Goal: Task Accomplishment & Management: Manage account settings

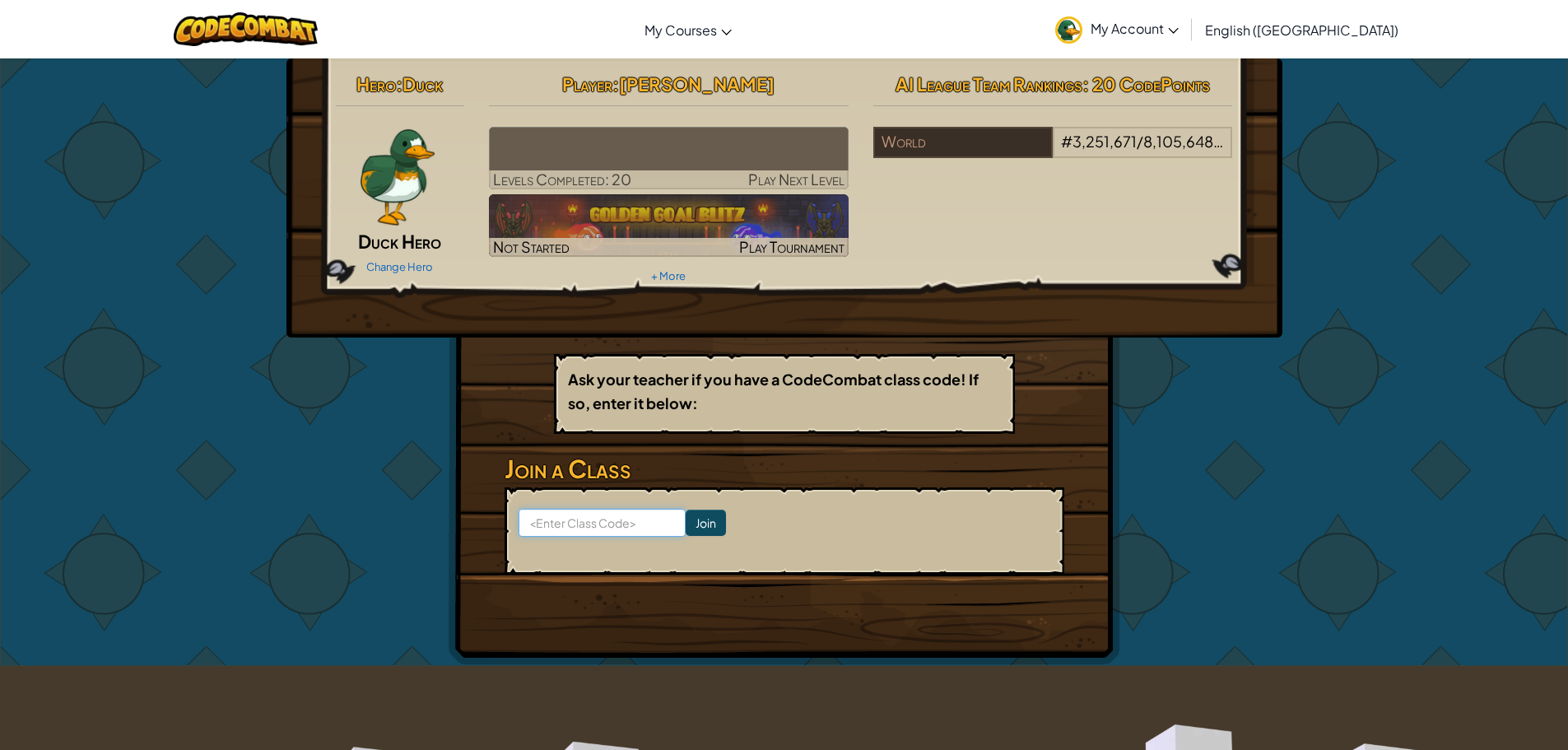
click at [602, 518] on input at bounding box center [602, 522] width 167 height 28
type input "CoolRainDesk"
click input "Join" at bounding box center [705, 522] width 40 height 26
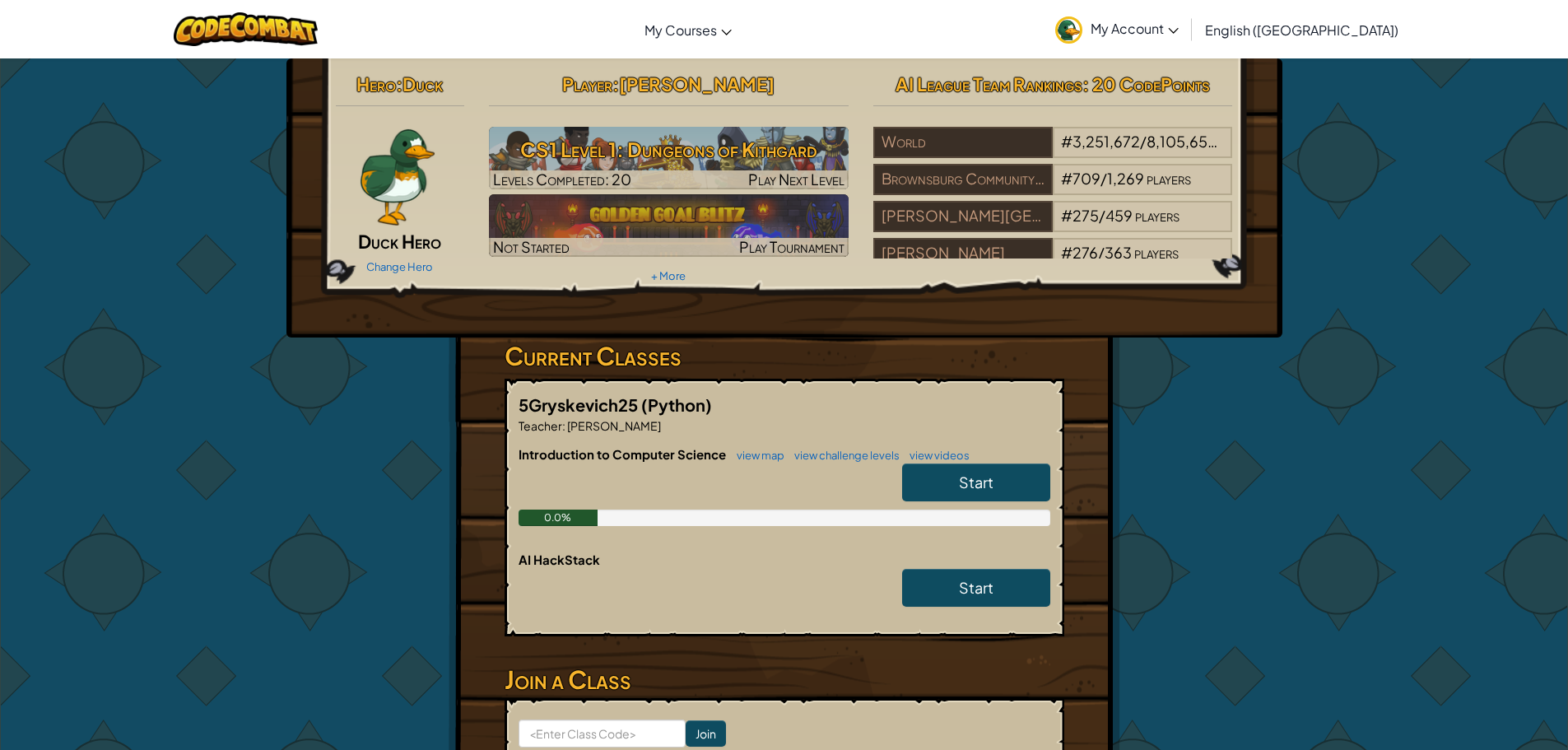
click at [1179, 22] on span "My Account" at bounding box center [1134, 28] width 88 height 17
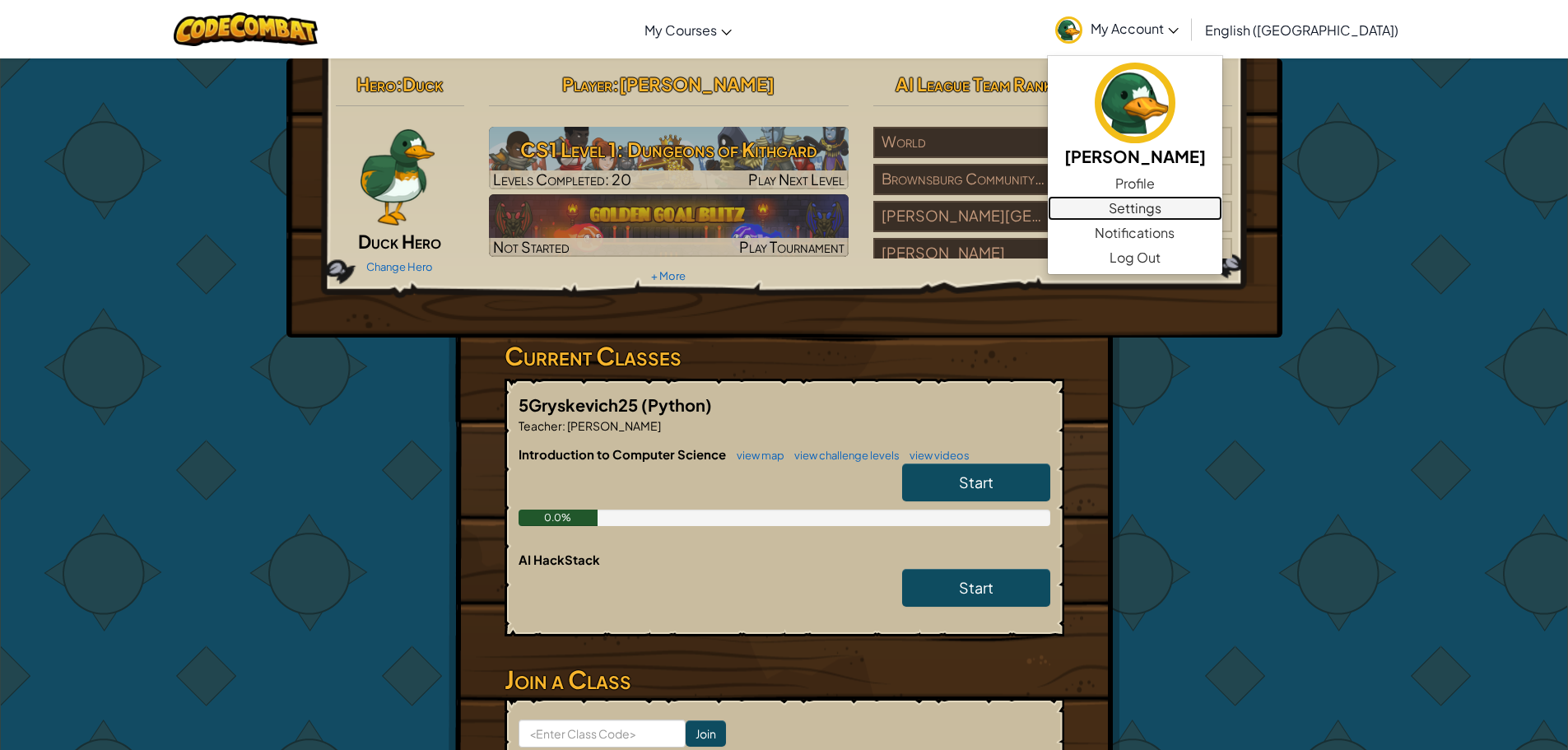
click at [1216, 200] on link "Settings" at bounding box center [1135, 208] width 175 height 25
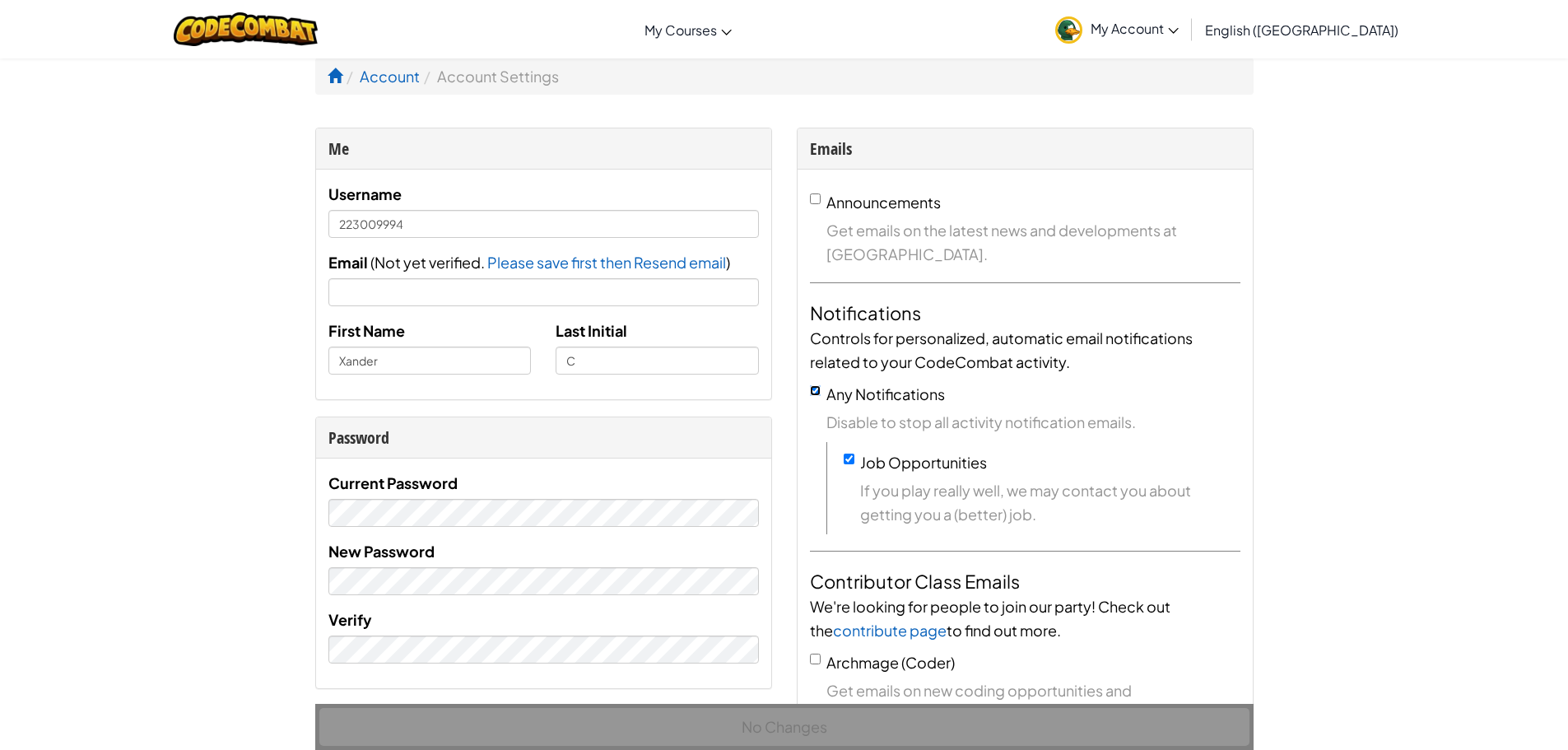
click at [814, 391] on input "Any Notifications" at bounding box center [815, 390] width 11 height 11
checkbox input "false"
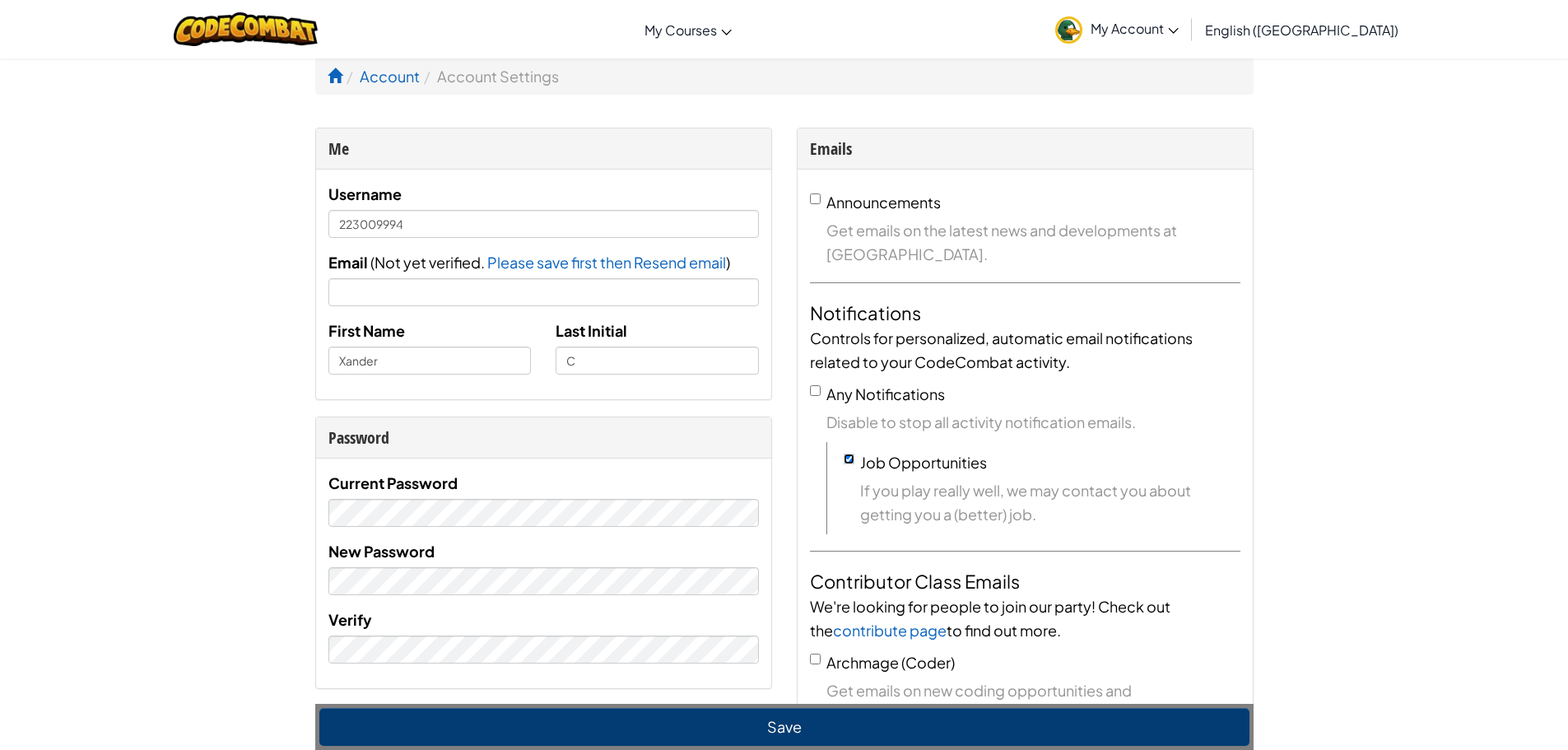
click at [845, 459] on input "Job Opportunities" at bounding box center [849, 459] width 11 height 11
checkbox input "false"
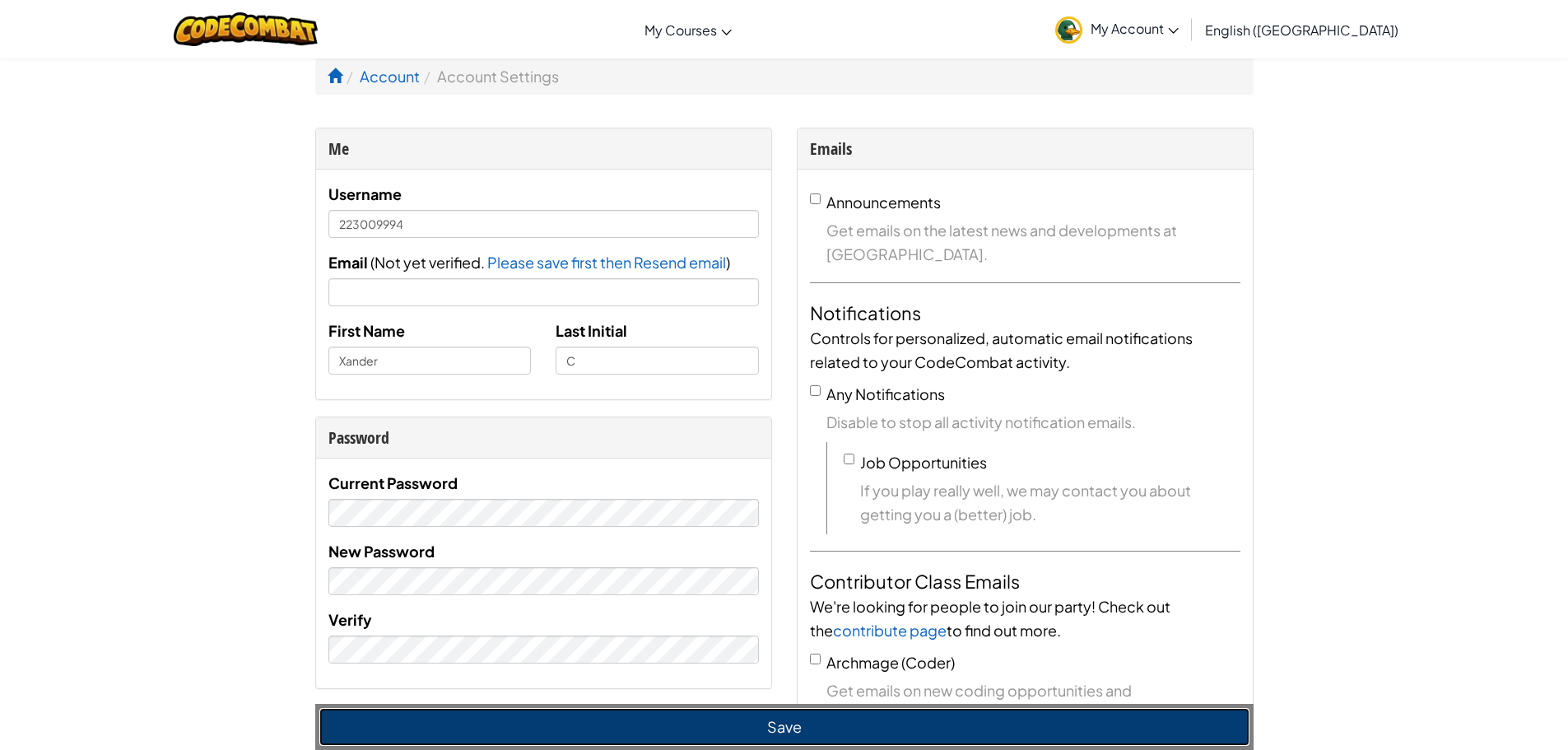
click at [869, 725] on button "Save" at bounding box center [784, 727] width 930 height 38
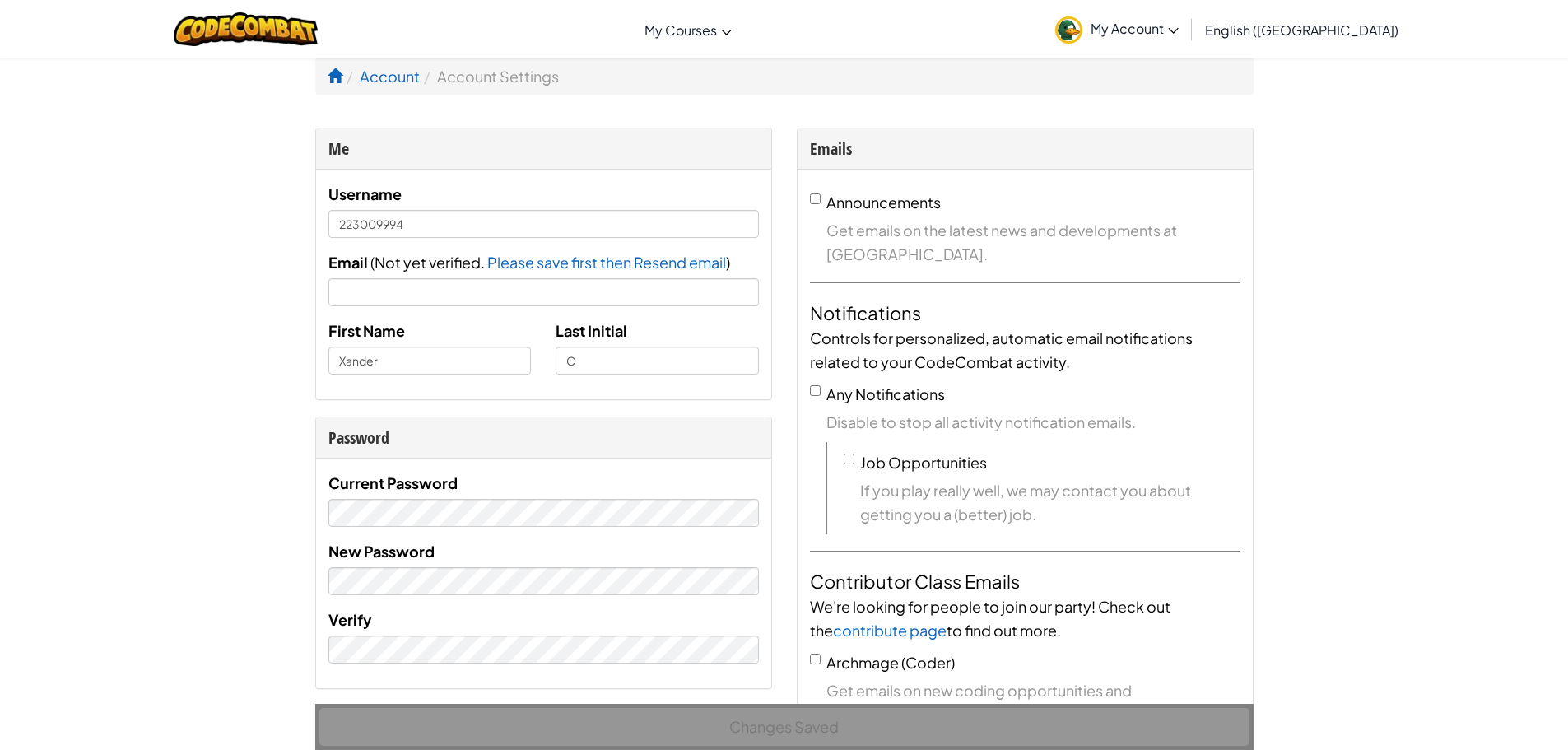
click at [1179, 26] on span "My Account" at bounding box center [1134, 28] width 88 height 17
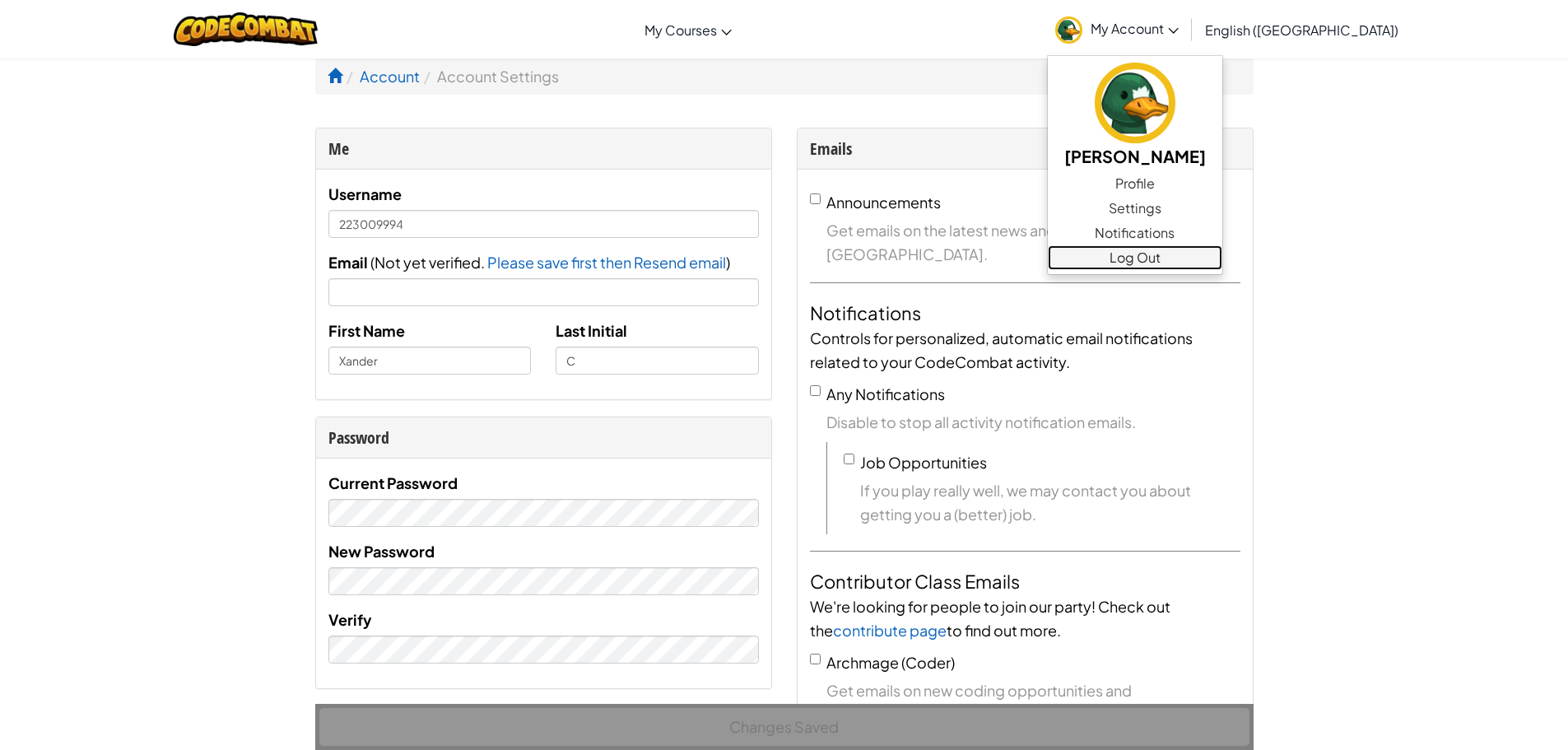
click at [1206, 258] on link "Log Out" at bounding box center [1135, 258] width 175 height 25
